Goal: Navigation & Orientation: Go to known website

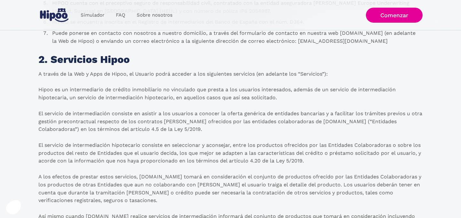
scroll to position [262, 0]
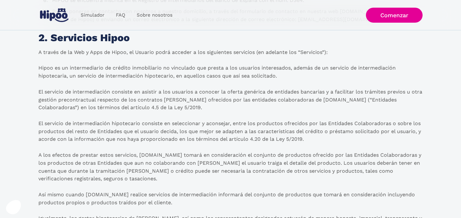
click at [47, 17] on img at bounding box center [54, 15] width 28 height 14
